Goal: Task Accomplishment & Management: Manage account settings

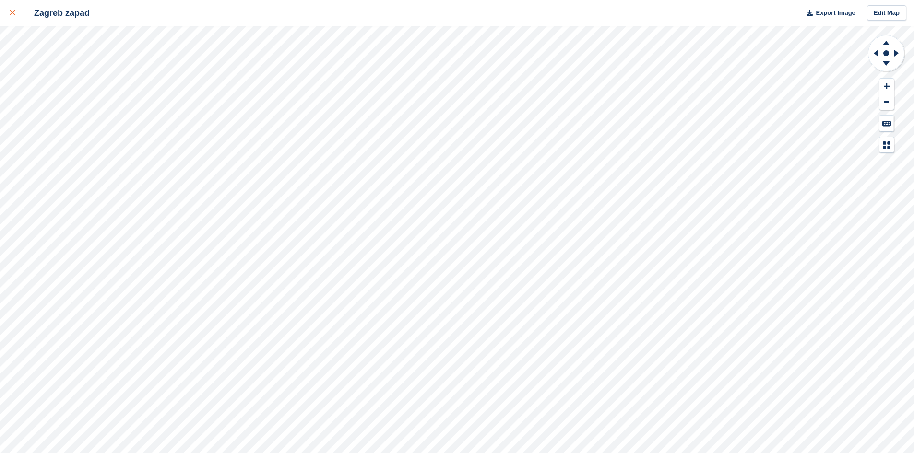
click at [13, 12] on icon at bounding box center [13, 13] width 6 height 6
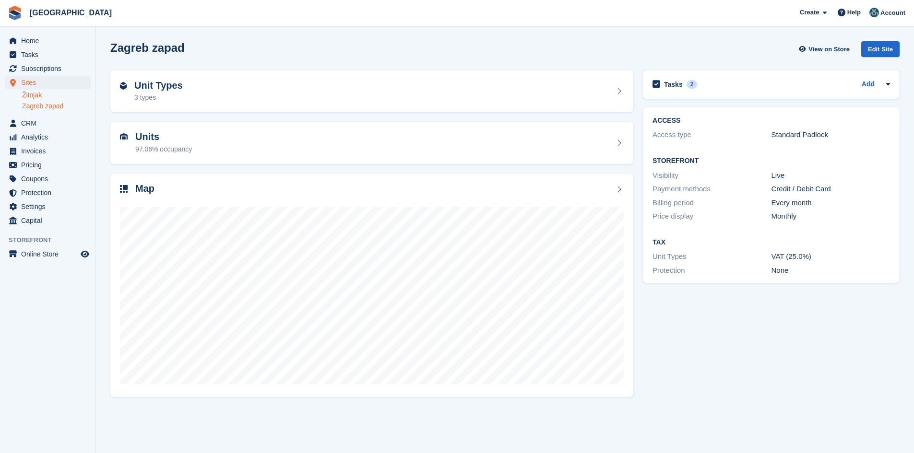
click at [34, 96] on link "Žitnjak" at bounding box center [56, 95] width 69 height 9
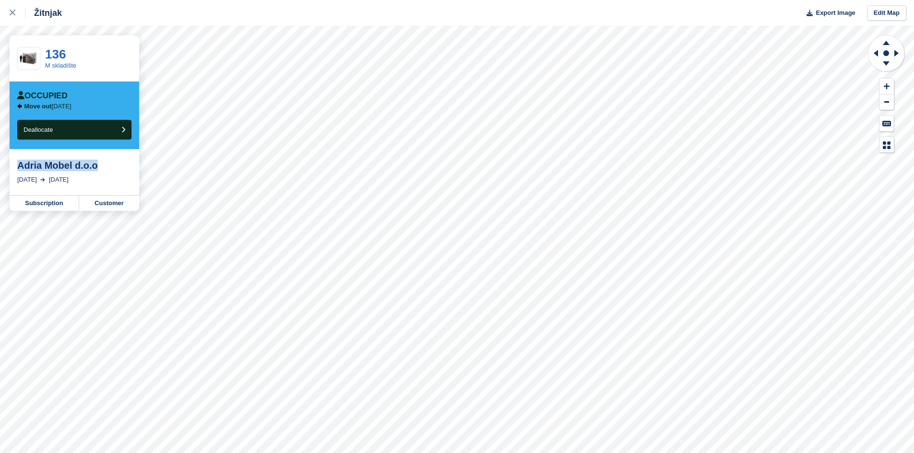
drag, startPoint x: 112, startPoint y: 166, endPoint x: 17, endPoint y: 168, distance: 95.0
click at [17, 168] on div "Adria Mobel d.o.o" at bounding box center [74, 166] width 114 height 12
click at [35, 205] on link "Subscription" at bounding box center [45, 203] width 70 height 15
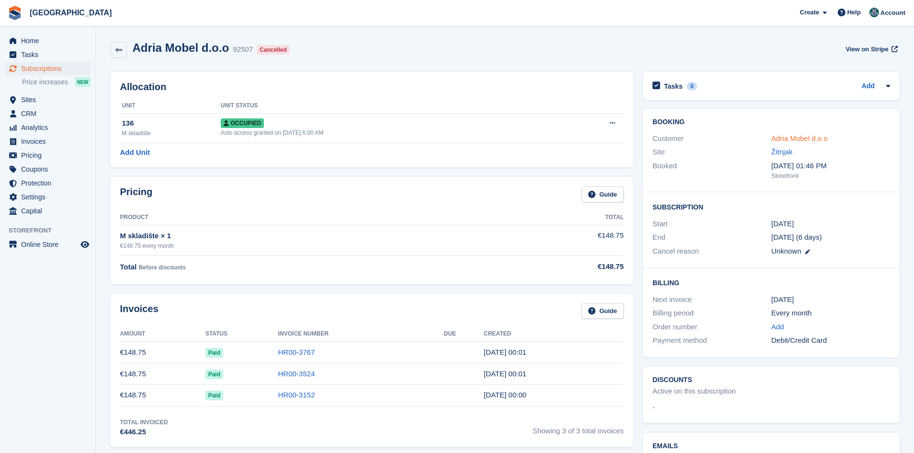
click at [814, 137] on link "Adria Mobel d.o.o" at bounding box center [799, 138] width 57 height 8
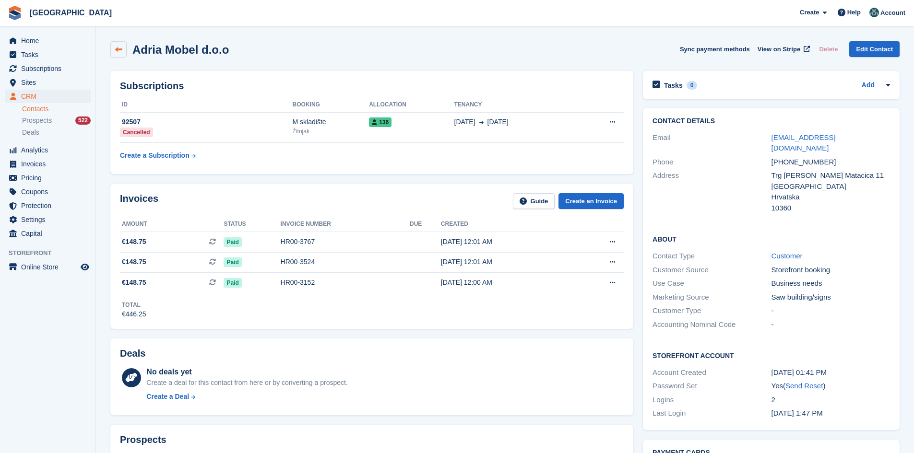
click at [120, 47] on icon at bounding box center [118, 49] width 7 height 7
drag, startPoint x: 283, startPoint y: 55, endPoint x: 135, endPoint y: 48, distance: 147.9
click at [135, 48] on div "Adria Mobel d.o.o Sync payment methods View on Stripe Delete Edit Contact" at bounding box center [504, 49] width 789 height 16
copy h2 "Adria Mobel d.o.o"
click at [40, 65] on span "Subscriptions" at bounding box center [50, 68] width 58 height 13
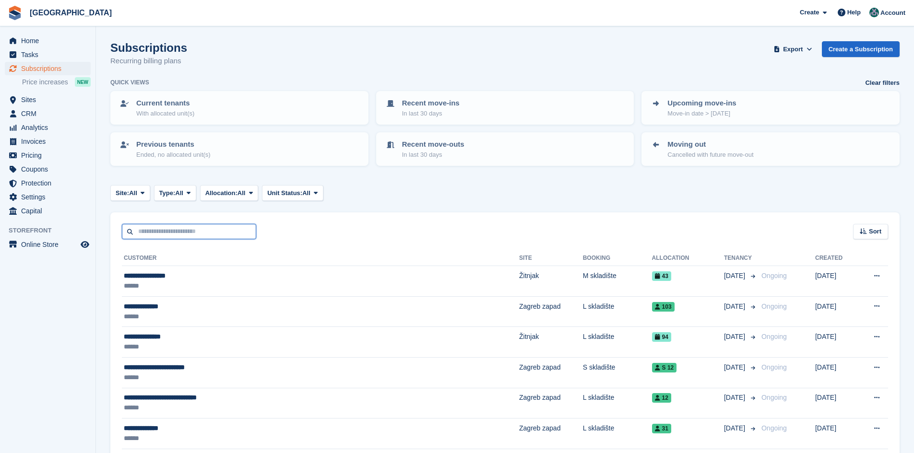
click at [152, 236] on input "text" at bounding box center [189, 232] width 134 height 16
paste input "**********"
type input "**********"
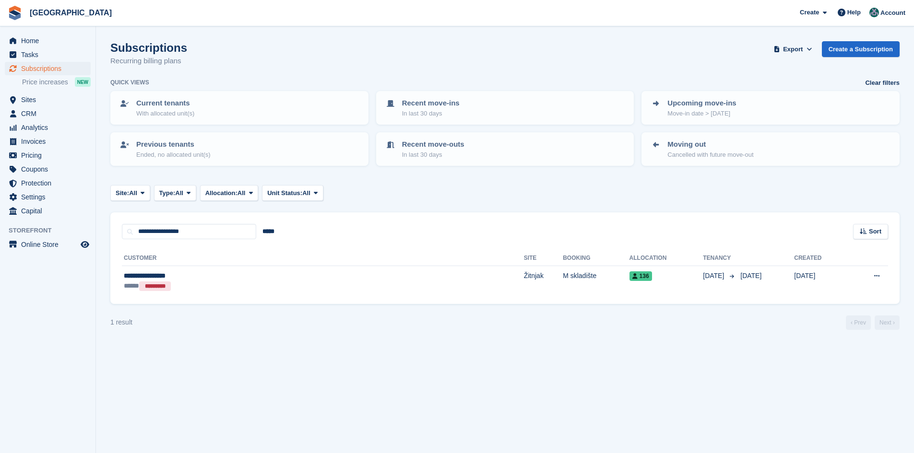
click at [183, 385] on section "Subscriptions Recurring billing plans Export Export Subscriptions Export a CSV …" at bounding box center [505, 226] width 818 height 453
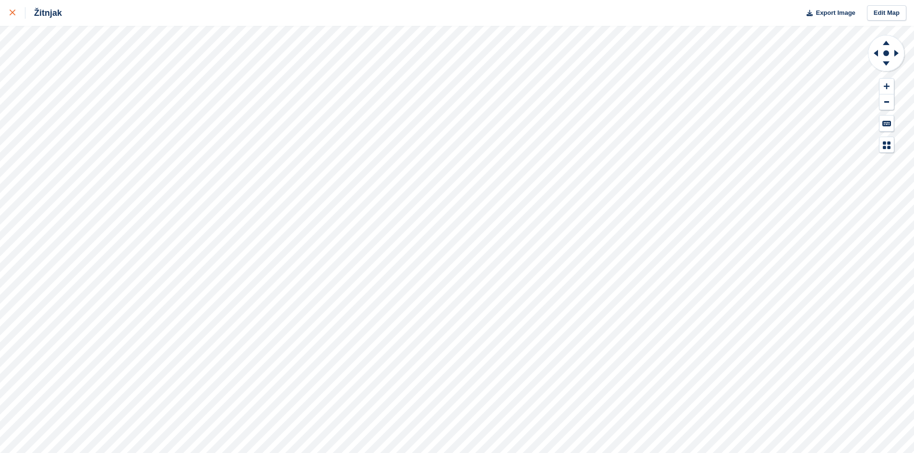
click at [13, 13] on icon at bounding box center [13, 13] width 6 height 6
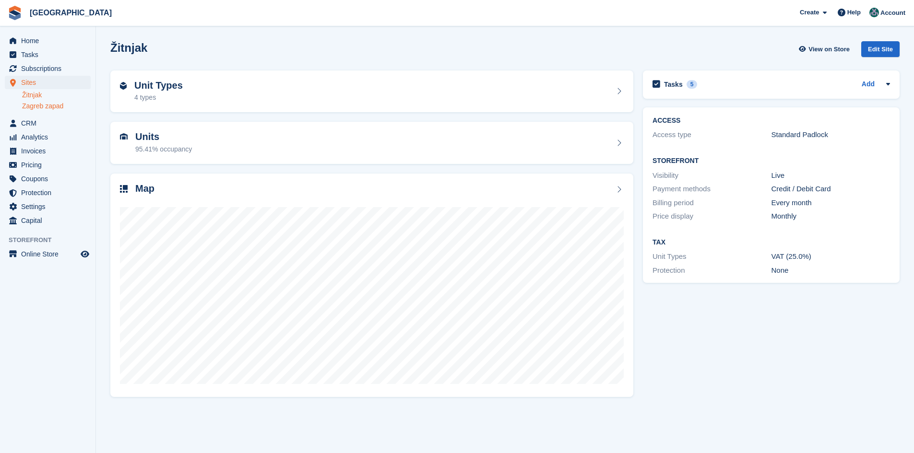
click at [35, 106] on link "Zagreb zapad" at bounding box center [56, 106] width 69 height 9
click at [34, 43] on span "Home" at bounding box center [50, 40] width 58 height 13
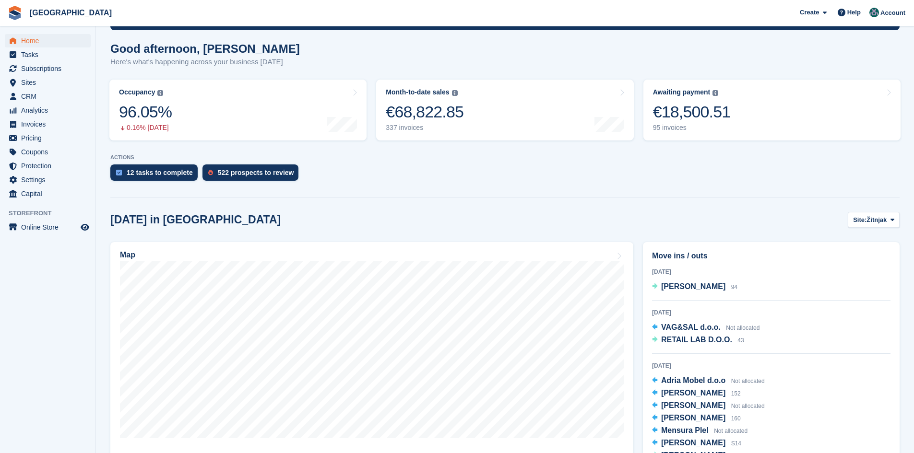
scroll to position [72, 0]
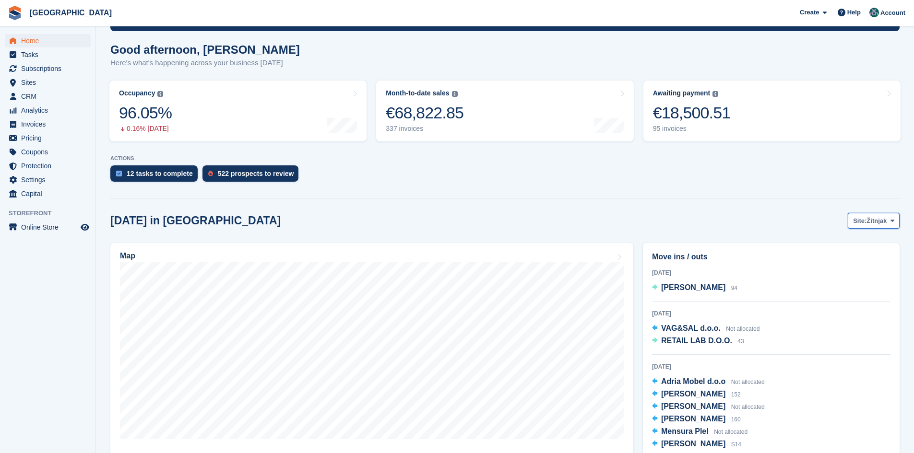
drag, startPoint x: 883, startPoint y: 217, endPoint x: 878, endPoint y: 228, distance: 12.2
click at [883, 217] on span "Žitnjak" at bounding box center [876, 221] width 20 height 10
click at [859, 259] on link "Zagreb zapad" at bounding box center [853, 260] width 83 height 17
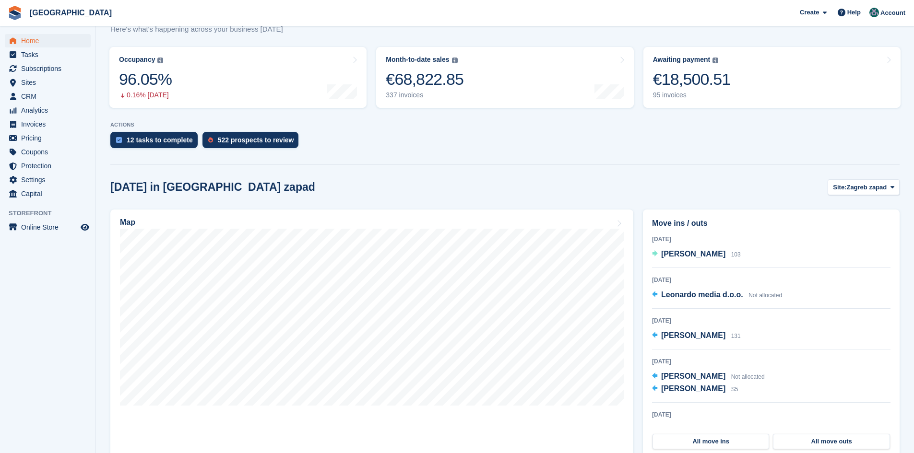
scroll to position [281, 0]
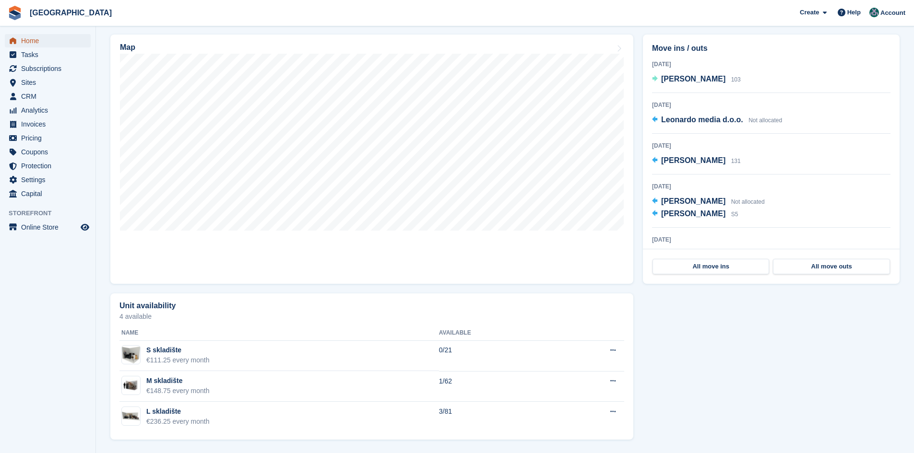
click at [18, 38] on span "menu" at bounding box center [13, 41] width 12 height 12
